Goal: Obtain resource: Download file/media

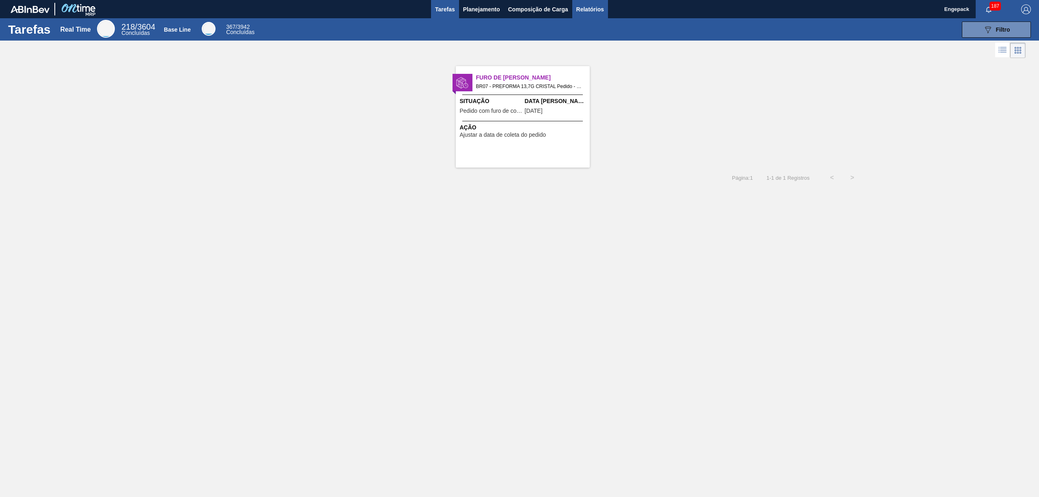
drag, startPoint x: 593, startPoint y: 5, endPoint x: 601, endPoint y: 9, distance: 9.8
click at [593, 5] on span "Relatórios" at bounding box center [590, 9] width 28 height 10
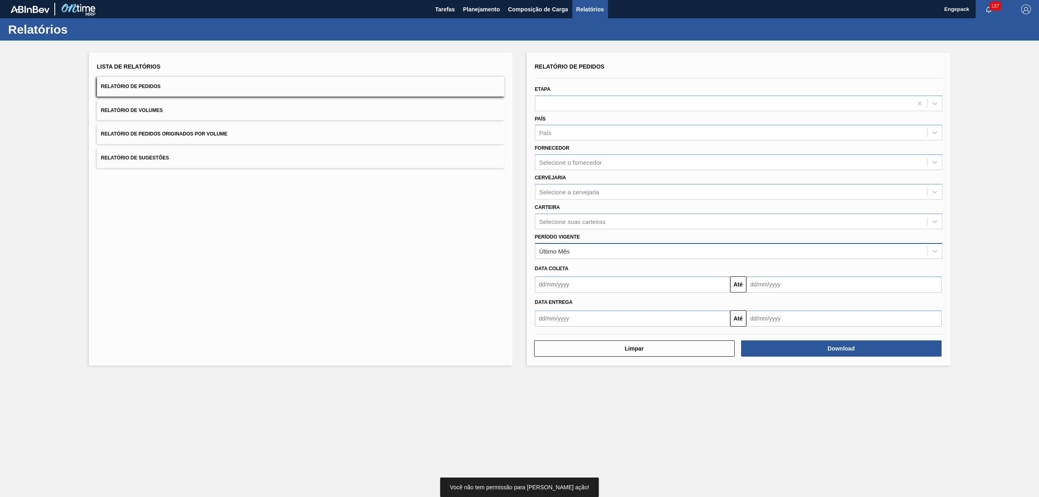
click at [562, 250] on div "Último Mês" at bounding box center [554, 251] width 30 height 7
drag, startPoint x: 572, startPoint y: 212, endPoint x: 573, endPoint y: 219, distance: 7.4
click at [572, 213] on div "Carteira Selecione suas carteiras" at bounding box center [738, 216] width 407 height 28
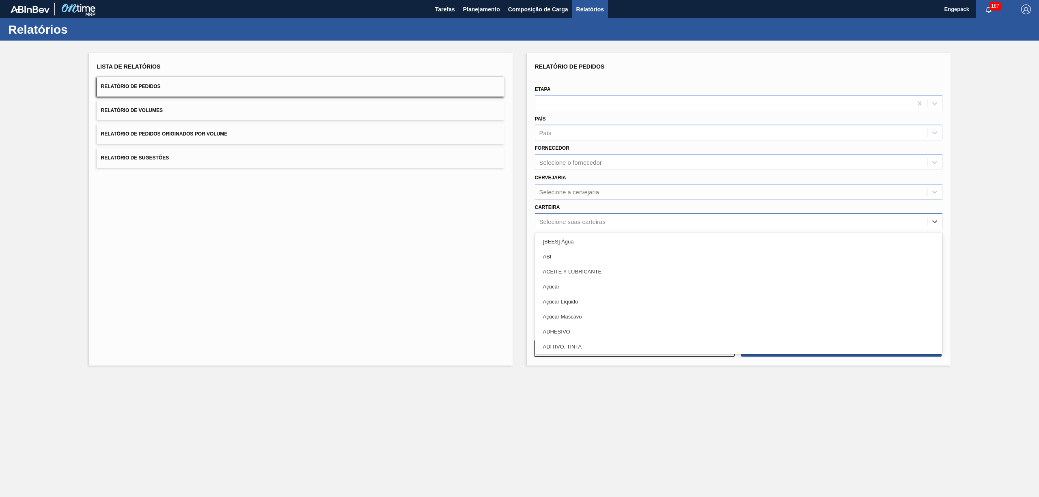
click at [573, 219] on div "Selecione suas carteiras" at bounding box center [572, 221] width 66 height 7
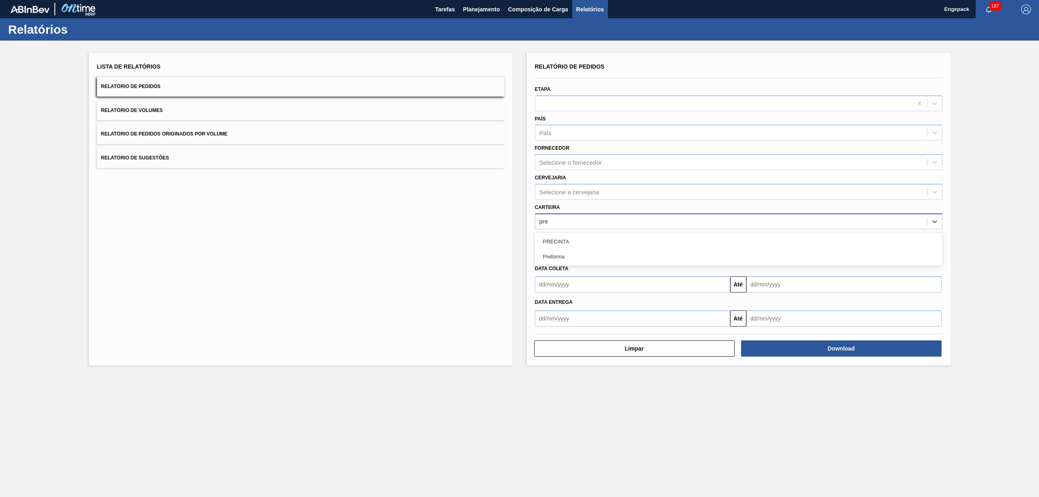
type input "pref"
drag, startPoint x: 560, startPoint y: 236, endPoint x: 567, endPoint y: 259, distance: 23.9
click at [560, 237] on div "Preforma" at bounding box center [738, 241] width 407 height 15
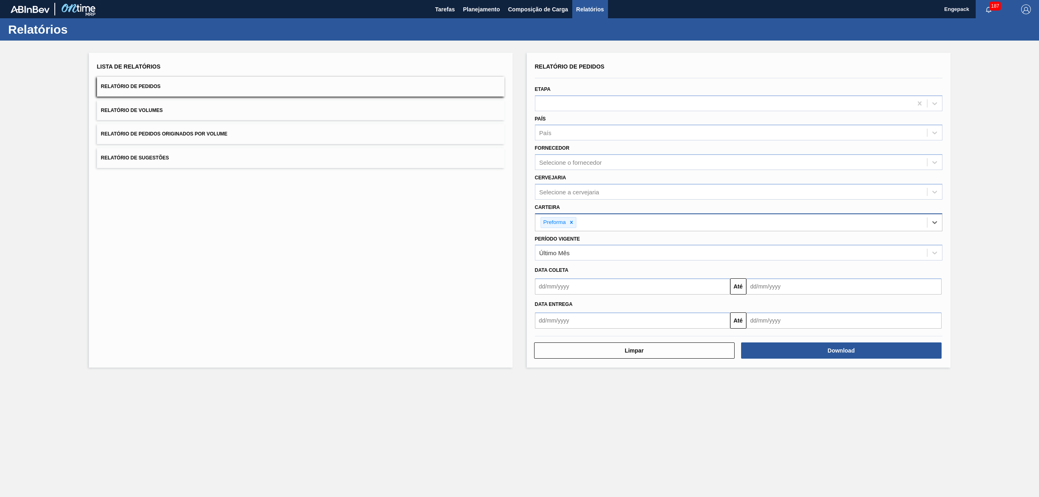
click at [558, 291] on input "text" at bounding box center [632, 286] width 195 height 16
click at [582, 333] on div "1" at bounding box center [583, 332] width 11 height 11
type input "[DATE]"
click at [815, 289] on input "text" at bounding box center [843, 286] width 195 height 16
click at [824, 383] on div "31" at bounding box center [821, 384] width 11 height 11
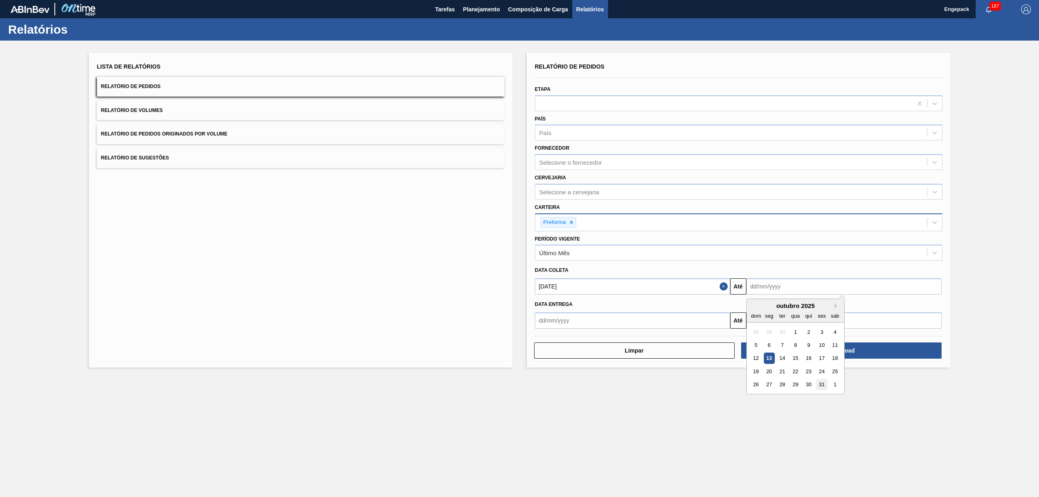
type input "[DATE]"
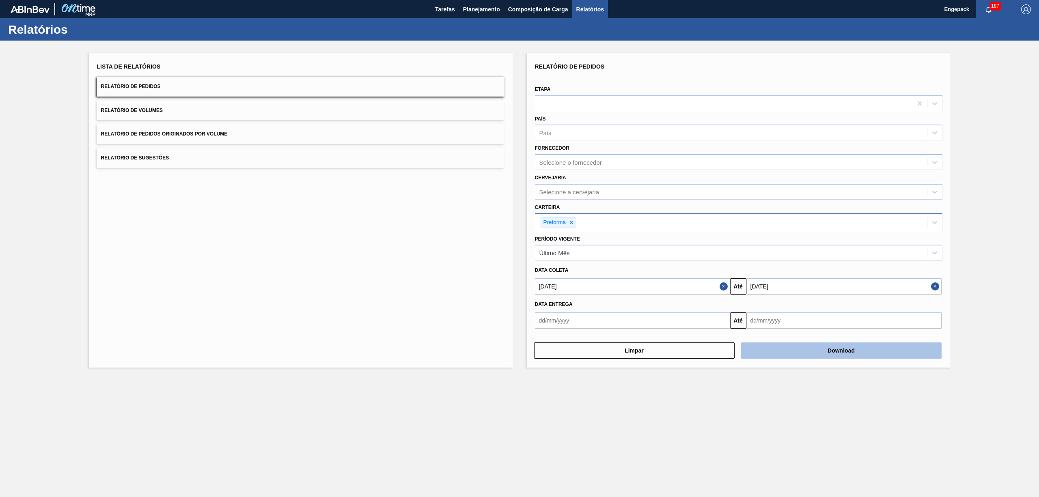
click at [838, 345] on button "Download" at bounding box center [841, 351] width 200 height 16
